Goal: Task Accomplishment & Management: Use online tool/utility

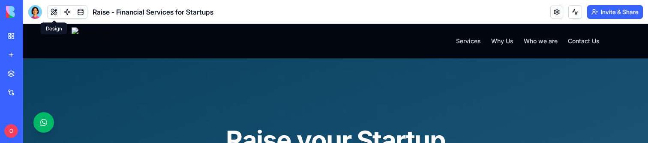
click at [50, 9] on button at bounding box center [54, 12] width 13 height 13
